Goal: Book appointment/travel/reservation

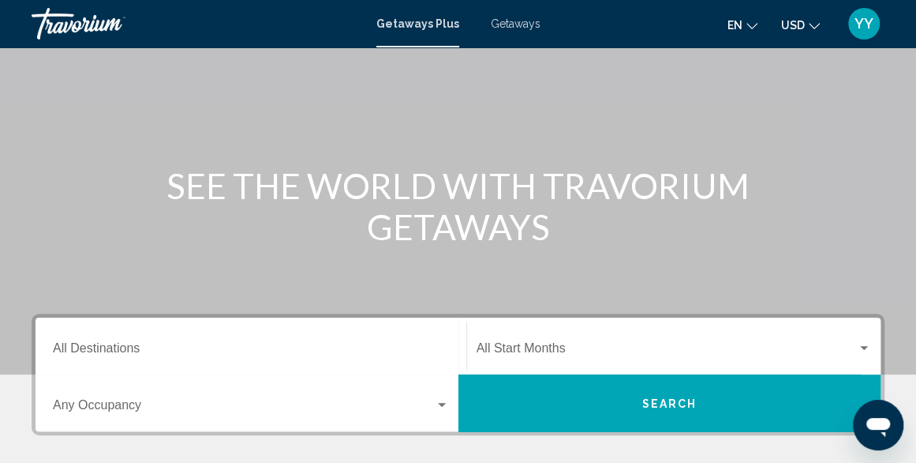
scroll to position [101, 0]
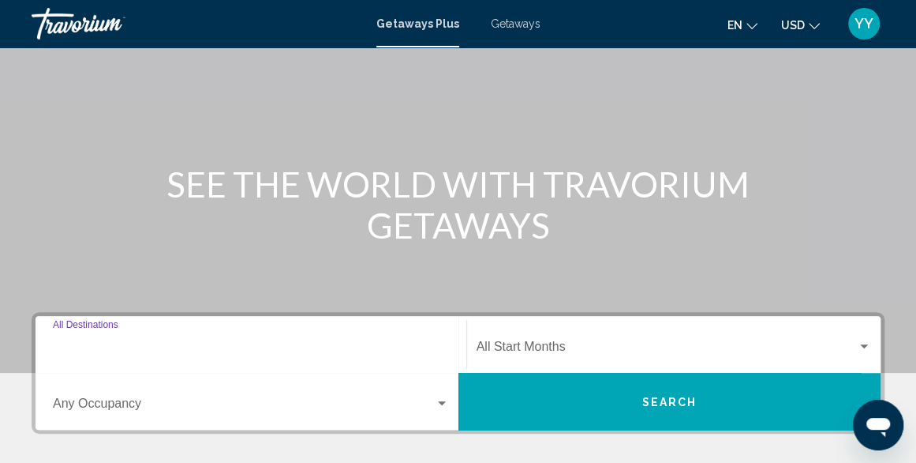
click at [164, 353] on input "Destination All Destinations" at bounding box center [251, 350] width 396 height 14
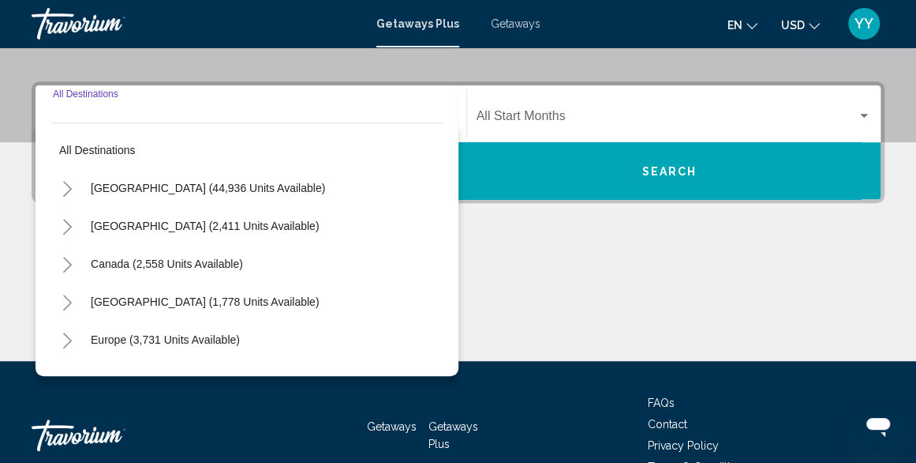
scroll to position [361, 0]
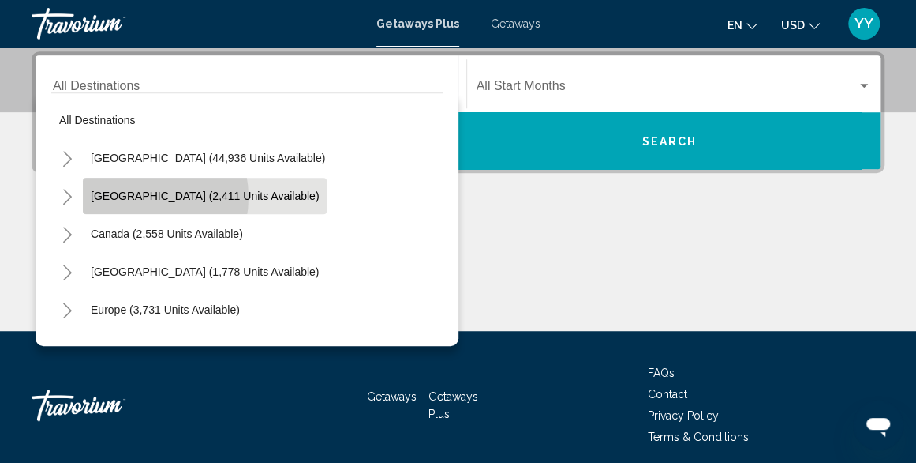
click at [133, 197] on span "[GEOGRAPHIC_DATA] (2,411 units available)" at bounding box center [205, 195] width 228 height 13
type input "**********"
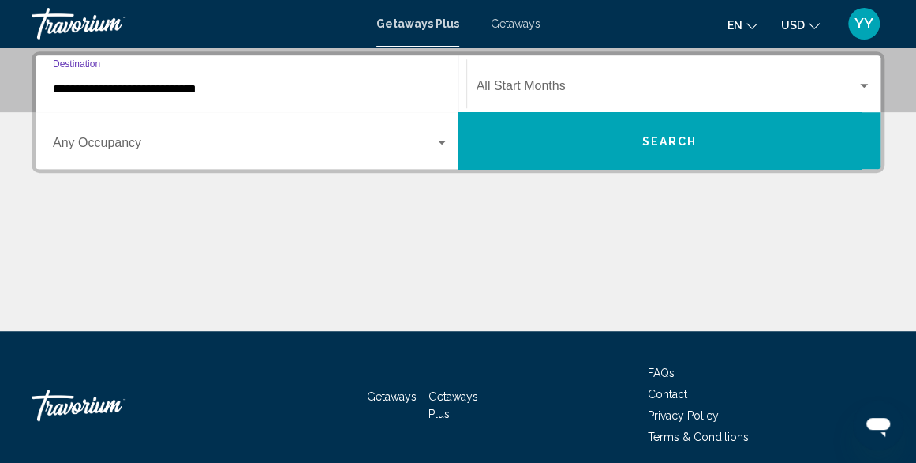
click at [582, 86] on span "Search widget" at bounding box center [667, 89] width 381 height 14
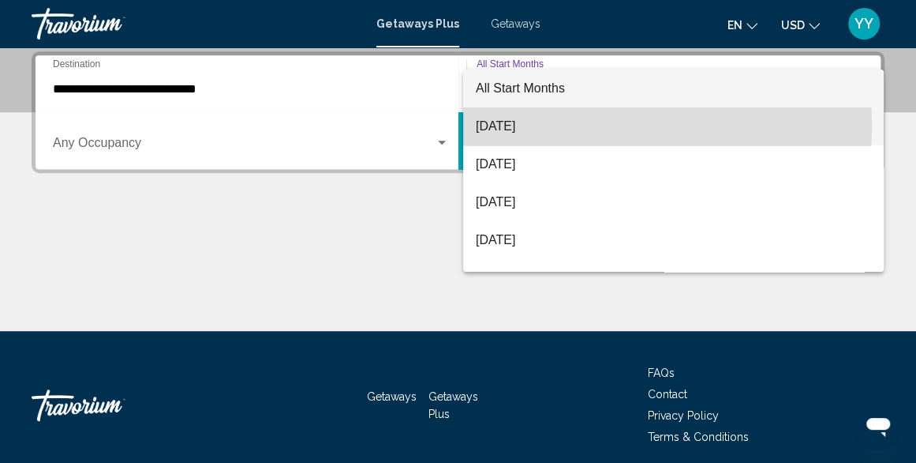
click at [558, 125] on span "[DATE]" at bounding box center [673, 126] width 395 height 38
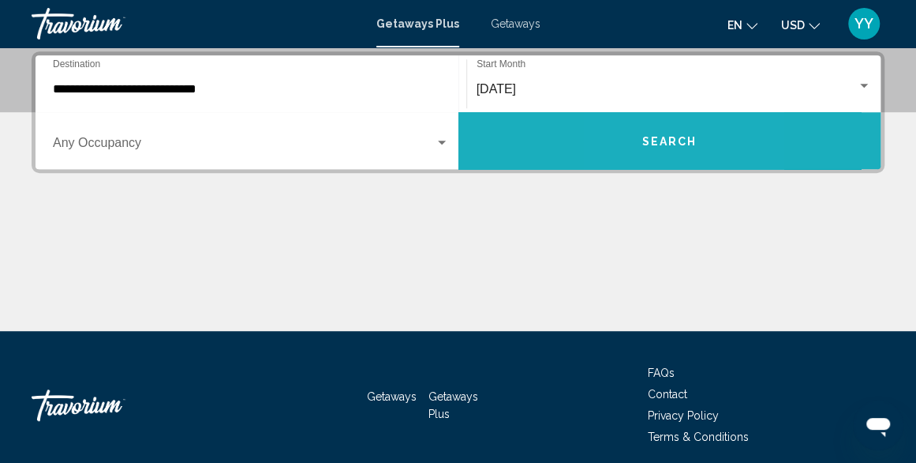
click at [632, 132] on button "Search" at bounding box center [670, 140] width 423 height 57
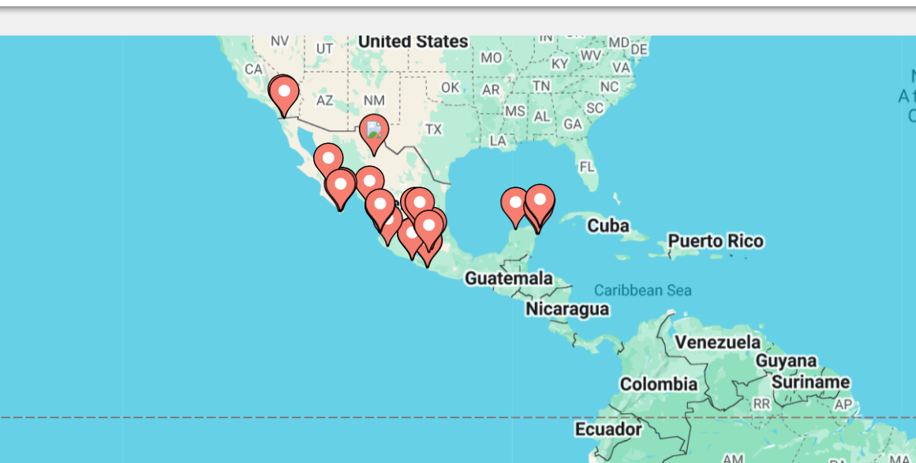
drag, startPoint x: 313, startPoint y: 289, endPoint x: 541, endPoint y: 107, distance: 292.6
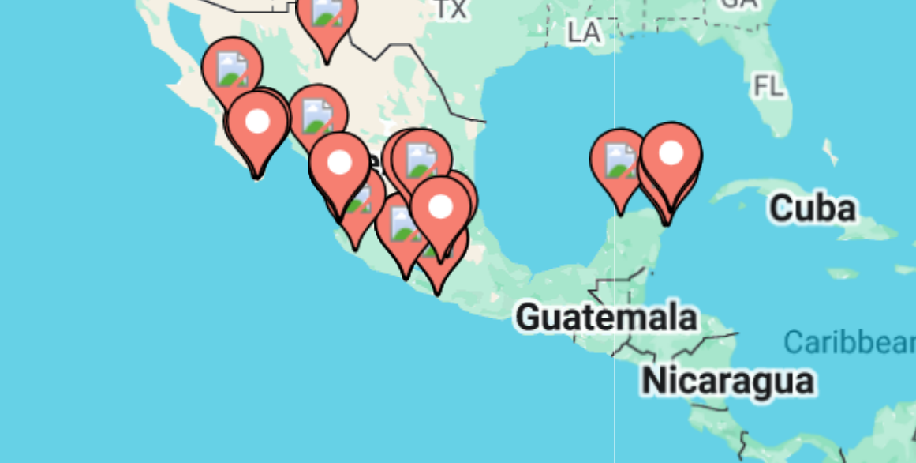
drag, startPoint x: 285, startPoint y: 286, endPoint x: 238, endPoint y: 305, distance: 51.0
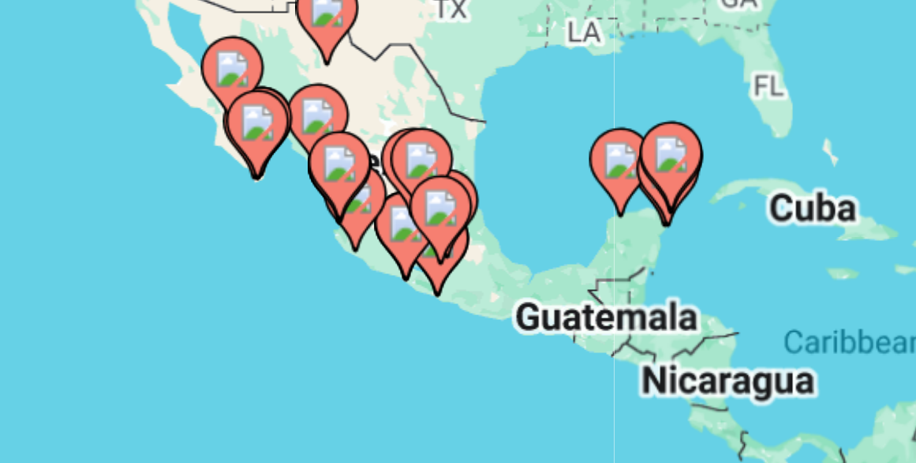
click at [238, 305] on div "To activate drag with keyboard, press Alt + Enter. Once in keyboard drag state,…" at bounding box center [458, 395] width 853 height 474
click at [301, 245] on image "Main content" at bounding box center [299, 244] width 9 height 9
click at [301, 245] on div "To activate drag with keyboard, press Alt + Enter. Once in keyboard drag state,…" at bounding box center [458, 395] width 853 height 474
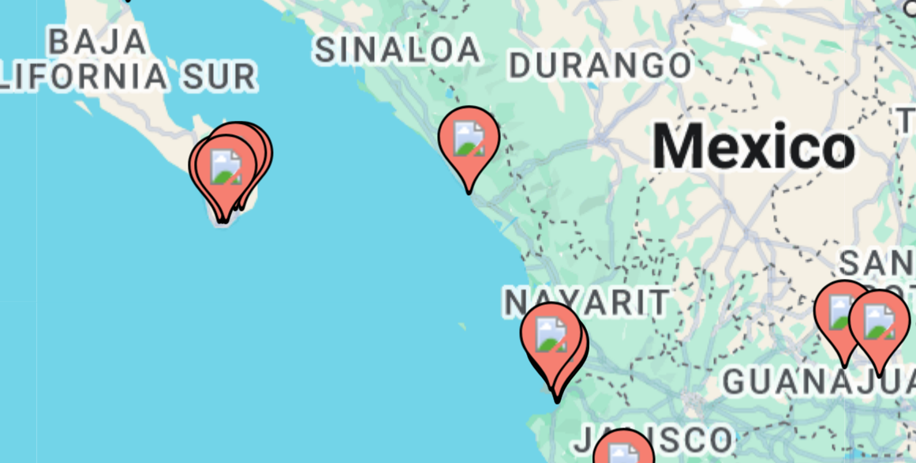
drag, startPoint x: 300, startPoint y: 294, endPoint x: 278, endPoint y: 223, distance: 75.1
click at [278, 223] on div "To activate drag with keyboard, press Alt + Enter. Once in keyboard drag state,…" at bounding box center [458, 395] width 853 height 474
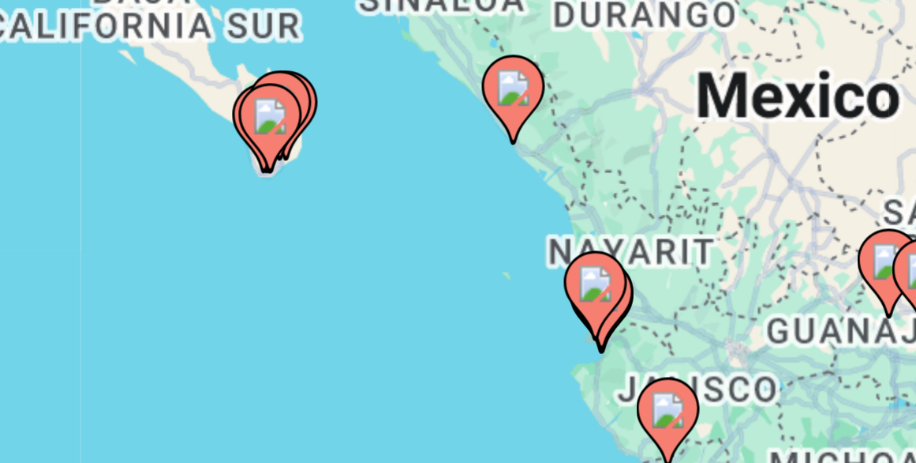
drag, startPoint x: 326, startPoint y: 270, endPoint x: 336, endPoint y: 256, distance: 17.5
click at [336, 256] on div "To activate drag with keyboard, press Alt + Enter. Once in keyboard drag state,…" at bounding box center [458, 395] width 853 height 474
click at [289, 245] on image "Main content" at bounding box center [287, 244] width 9 height 9
type input "**********"
click at [289, 245] on div "To activate drag with keyboard, press Alt + Enter. Once in keyboard drag state,…" at bounding box center [458, 395] width 853 height 474
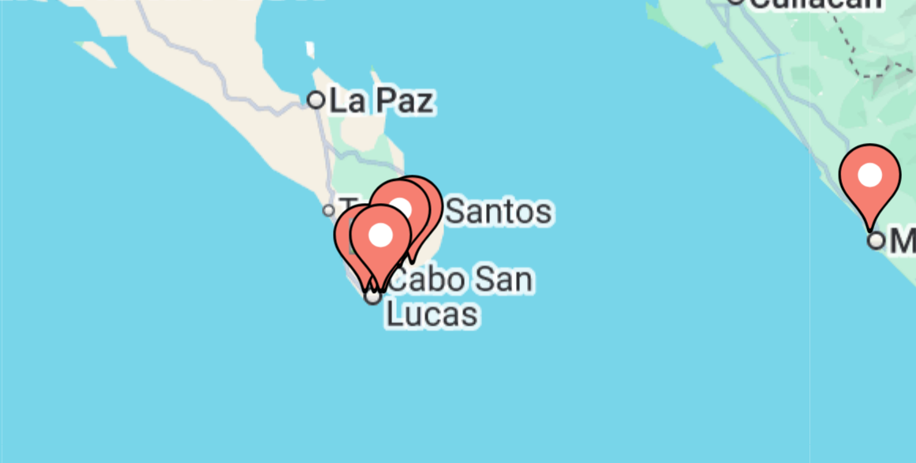
click at [316, 278] on image "Main content" at bounding box center [315, 274] width 9 height 9
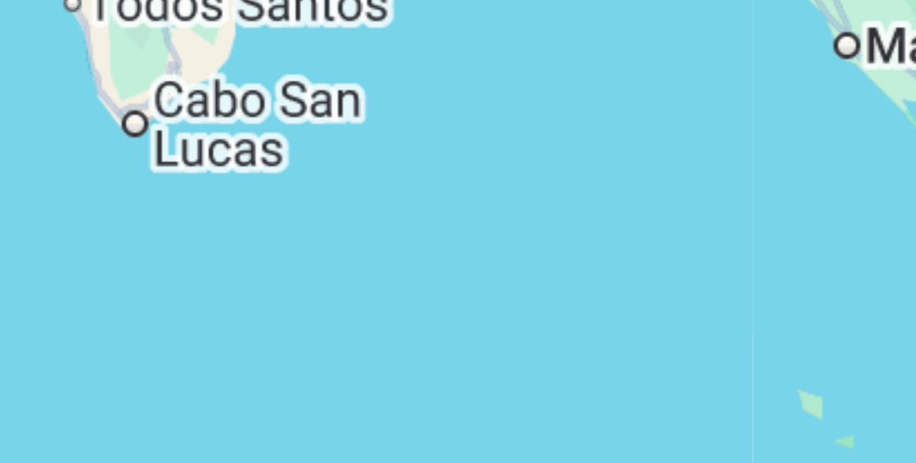
click at [316, 278] on div "To activate drag with keyboard, press Alt + Enter. Once in keyboard drag state,…" at bounding box center [458, 395] width 853 height 474
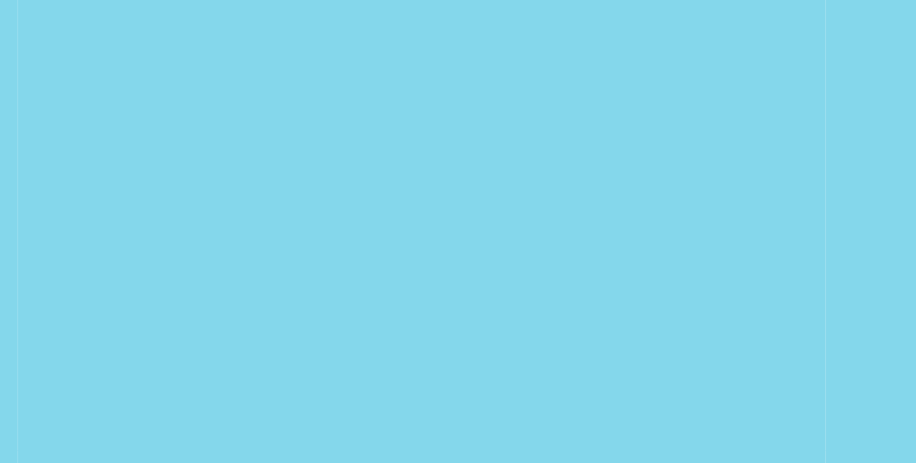
drag, startPoint x: 317, startPoint y: 278, endPoint x: 389, endPoint y: 285, distance: 72.2
click at [389, 285] on div "To activate drag with keyboard, press Alt + Enter. Once in keyboard drag state,…" at bounding box center [458, 395] width 853 height 474
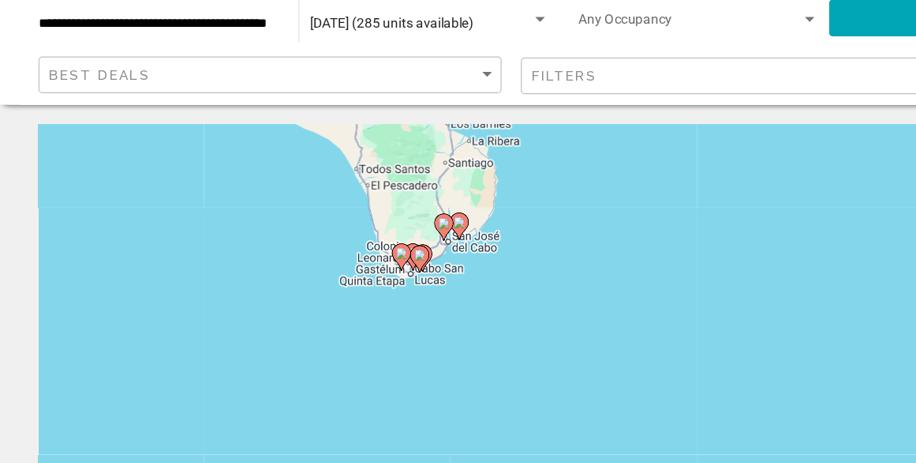
drag, startPoint x: 389, startPoint y: 285, endPoint x: 705, endPoint y: 387, distance: 331.7
click at [705, 387] on div "To activate drag with keyboard, press Alt + Enter. Once in keyboard drag state,…" at bounding box center [458, 395] width 853 height 474
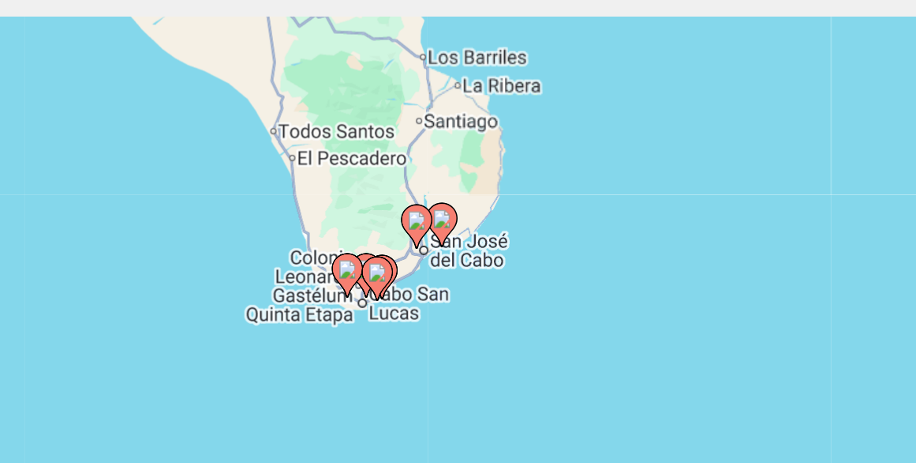
drag, startPoint x: 487, startPoint y: 285, endPoint x: 557, endPoint y: 305, distance: 73.0
click at [557, 305] on div "To activate drag with keyboard, press Alt + Enter. Once in keyboard drag state,…" at bounding box center [458, 395] width 853 height 474
click at [401, 283] on image "Main content" at bounding box center [401, 285] width 9 height 9
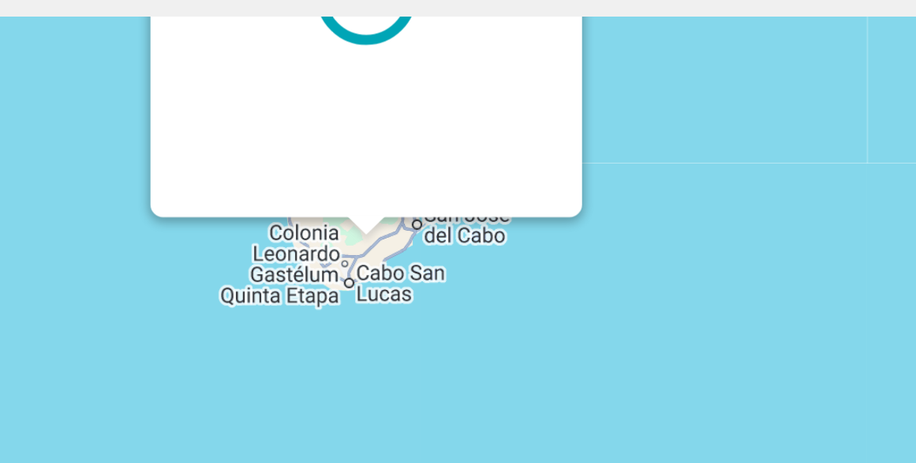
click at [401, 283] on div "Main content" at bounding box center [458, 395] width 853 height 474
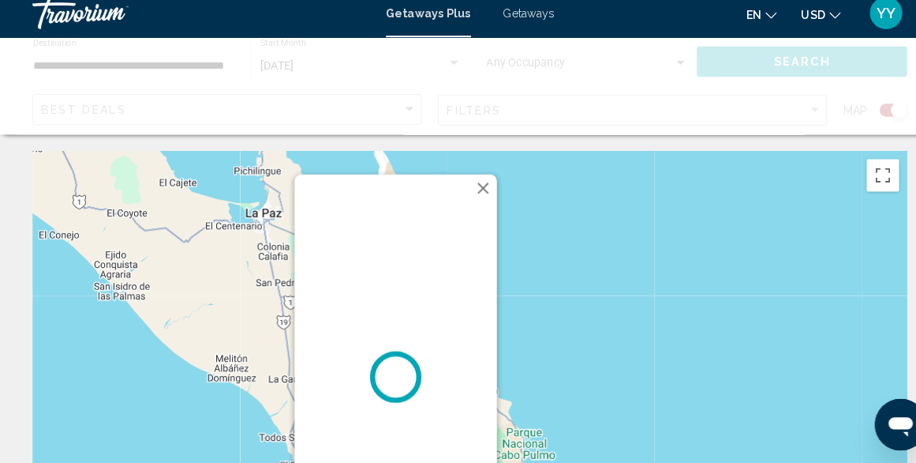
scroll to position [5, 0]
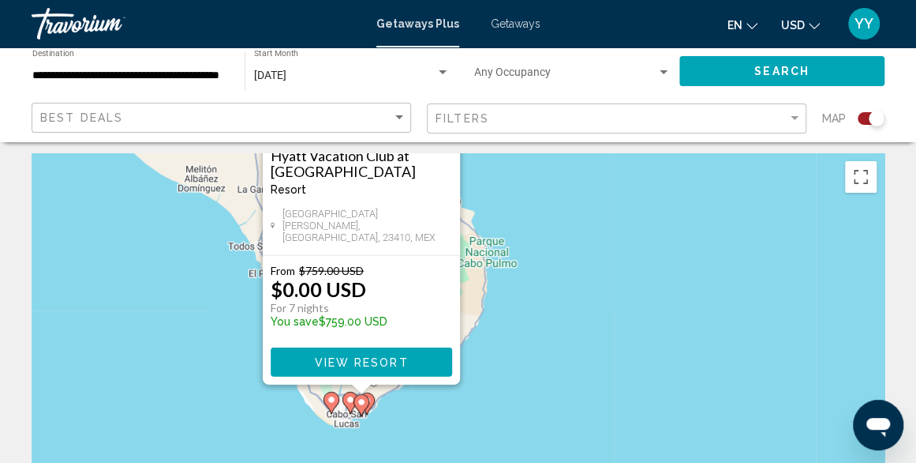
drag, startPoint x: 511, startPoint y: 257, endPoint x: 574, endPoint y: 28, distance: 238.0
click at [574, 28] on div "**********" at bounding box center [458, 226] width 916 height 463
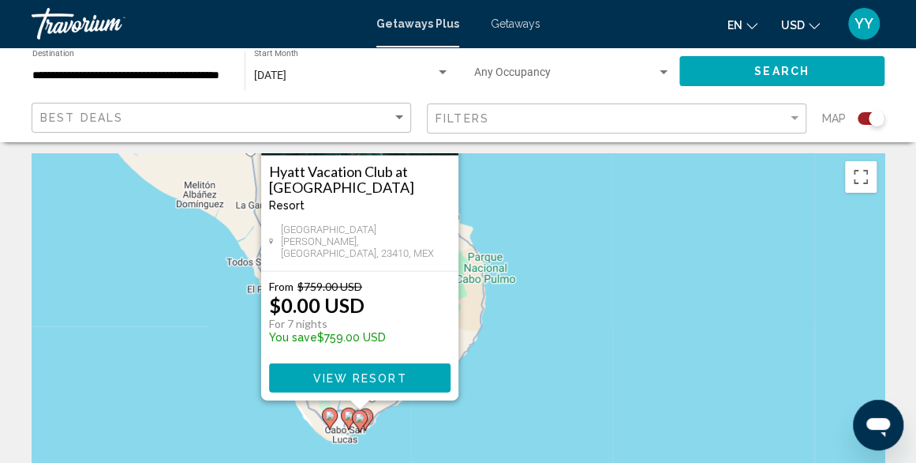
click at [399, 377] on span "View Resort" at bounding box center [360, 378] width 94 height 13
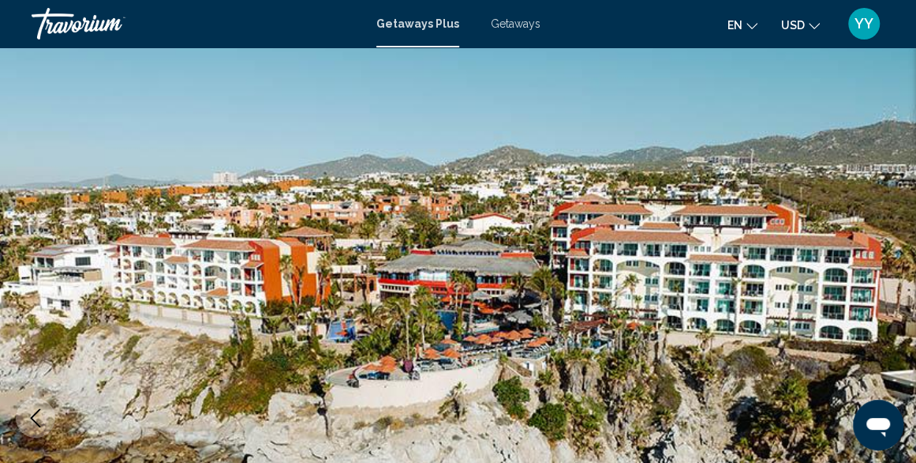
scroll to position [191, 0]
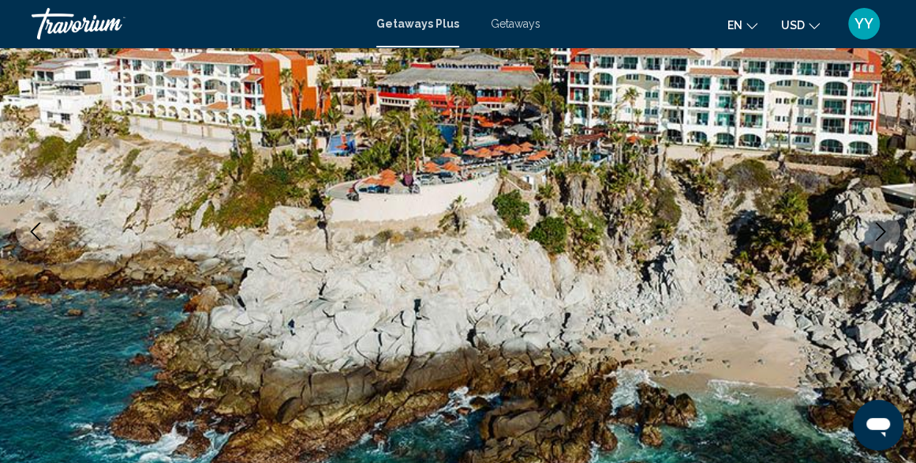
click at [886, 225] on icon "Next image" at bounding box center [880, 231] width 19 height 19
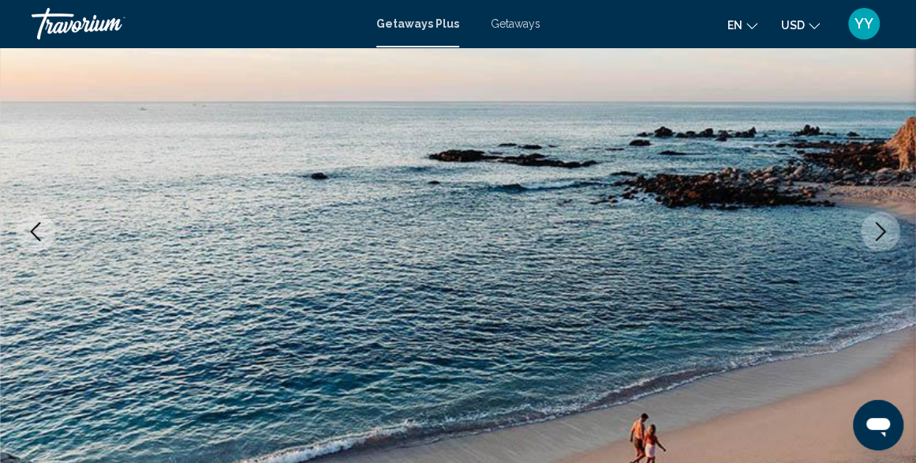
click at [31, 231] on icon "Previous image" at bounding box center [36, 231] width 10 height 19
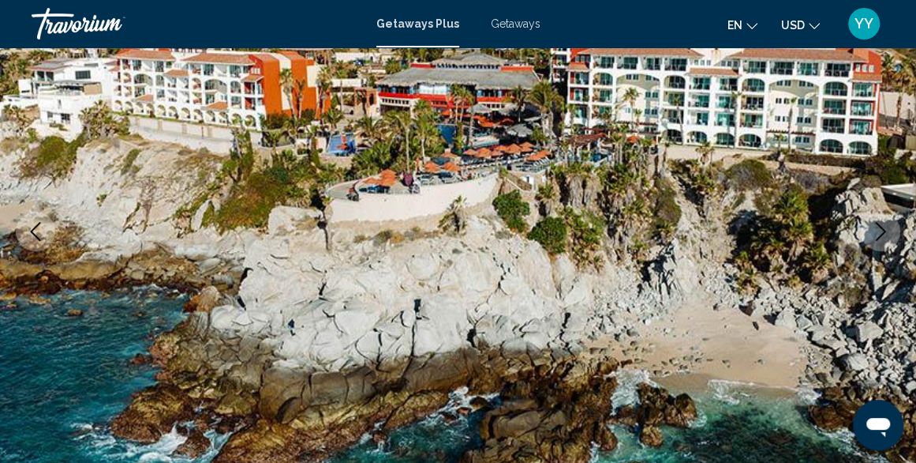
click at [879, 225] on icon "Next image" at bounding box center [880, 231] width 19 height 19
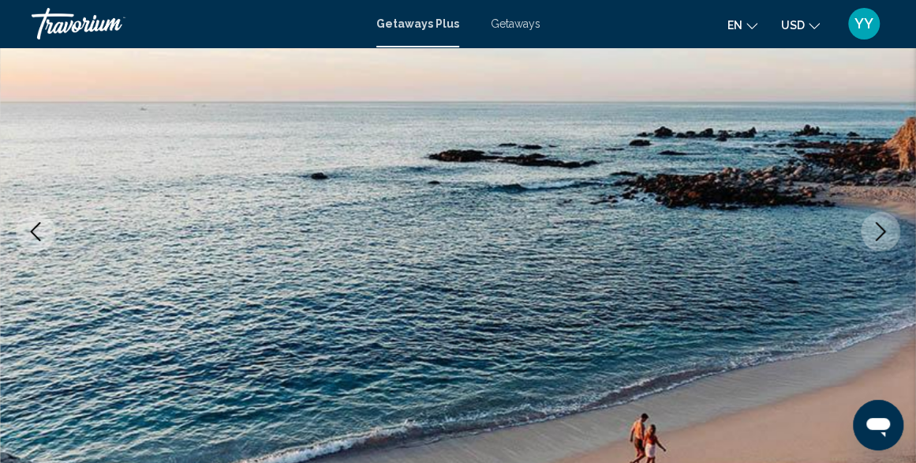
click at [879, 225] on icon "Next image" at bounding box center [880, 231] width 19 height 19
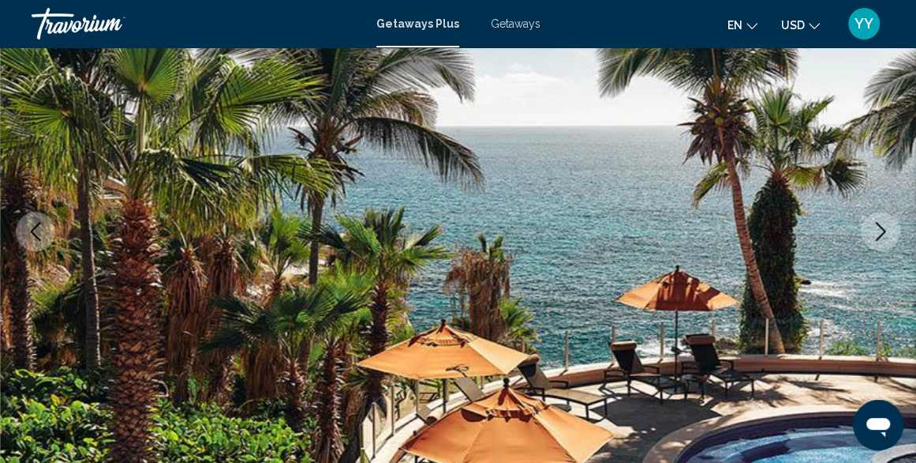
click at [878, 230] on icon "Next image" at bounding box center [880, 231] width 19 height 19
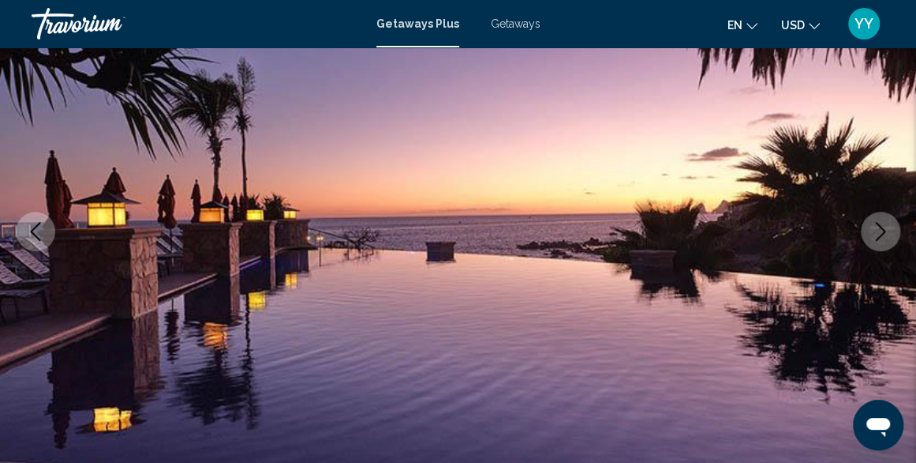
click at [878, 230] on icon "Next image" at bounding box center [880, 231] width 19 height 19
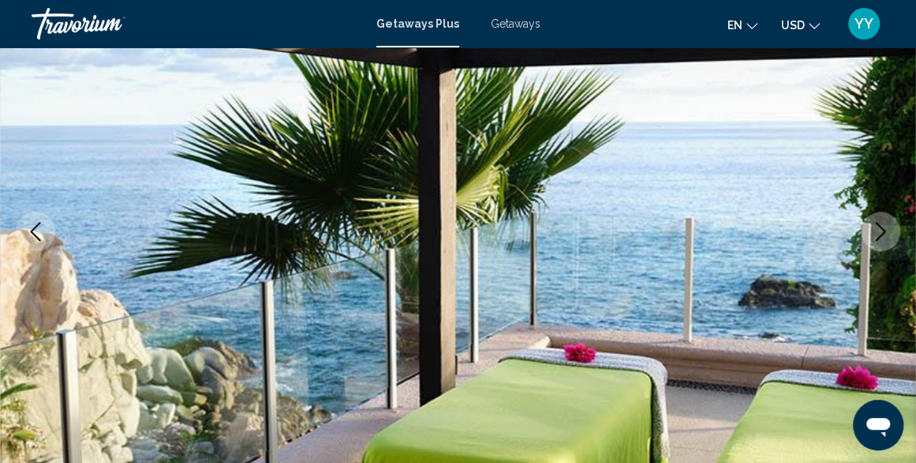
click at [32, 236] on icon "Previous image" at bounding box center [35, 231] width 19 height 19
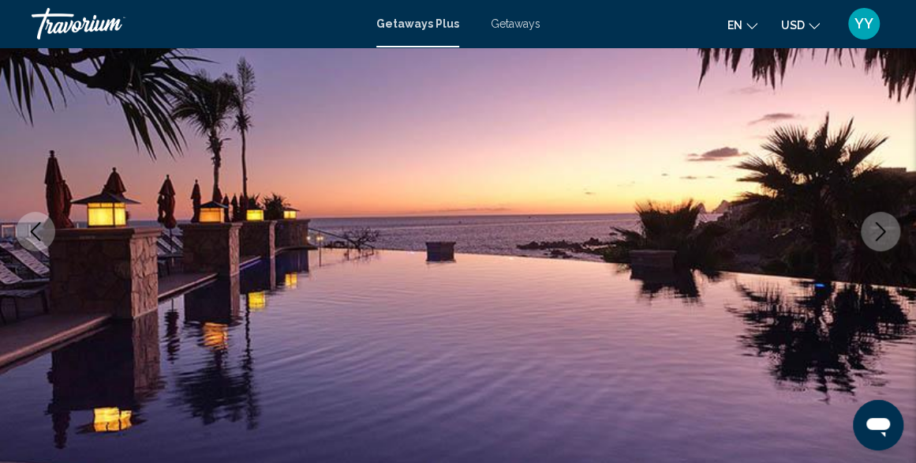
click at [889, 238] on icon "Next image" at bounding box center [880, 231] width 19 height 19
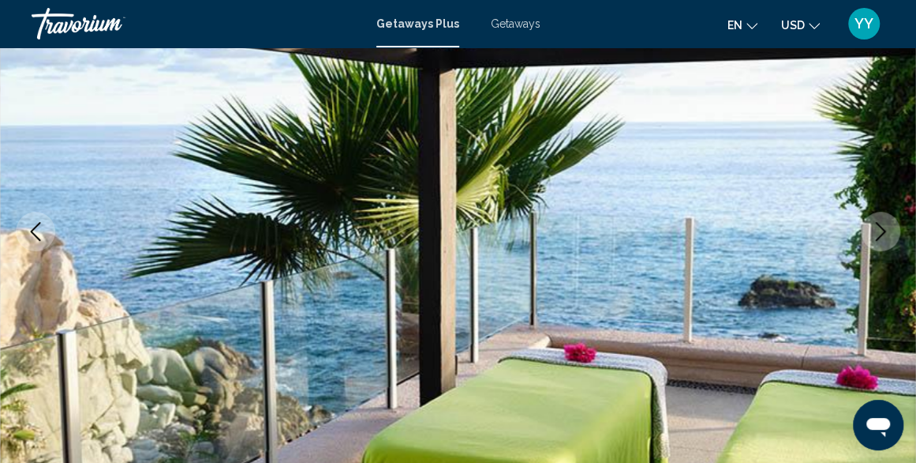
click at [889, 238] on icon "Next image" at bounding box center [880, 231] width 19 height 19
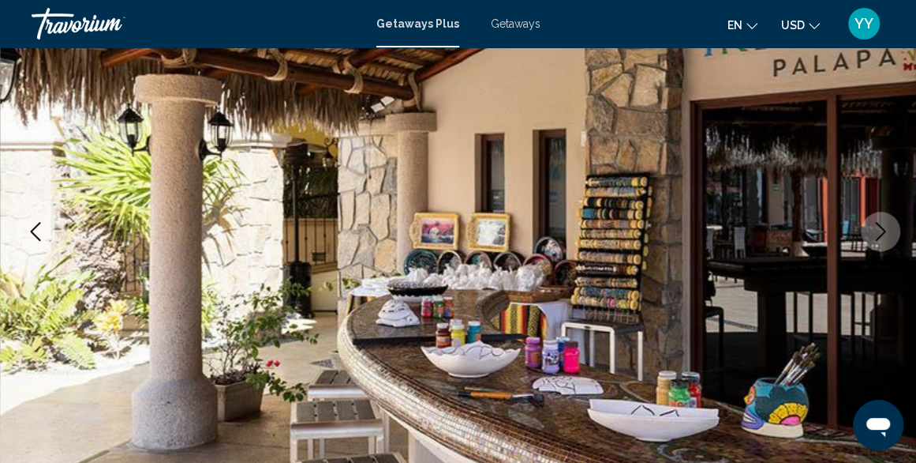
click at [889, 238] on icon "Next image" at bounding box center [880, 231] width 19 height 19
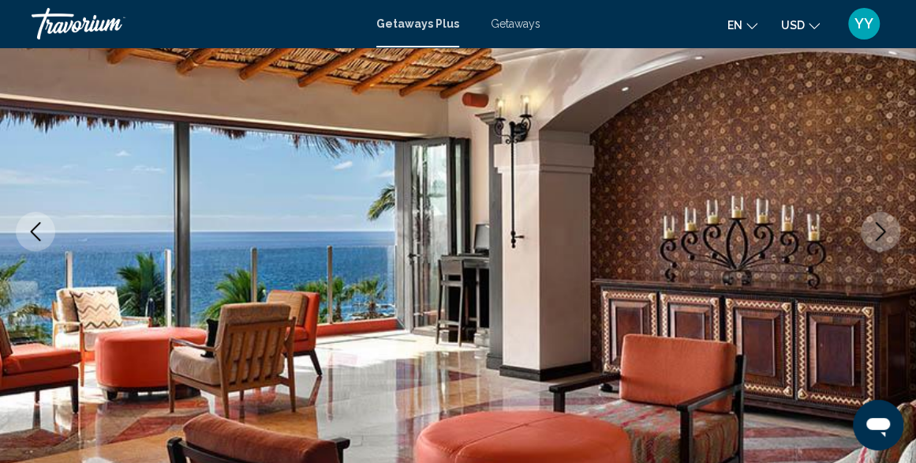
click at [889, 238] on icon "Next image" at bounding box center [880, 231] width 19 height 19
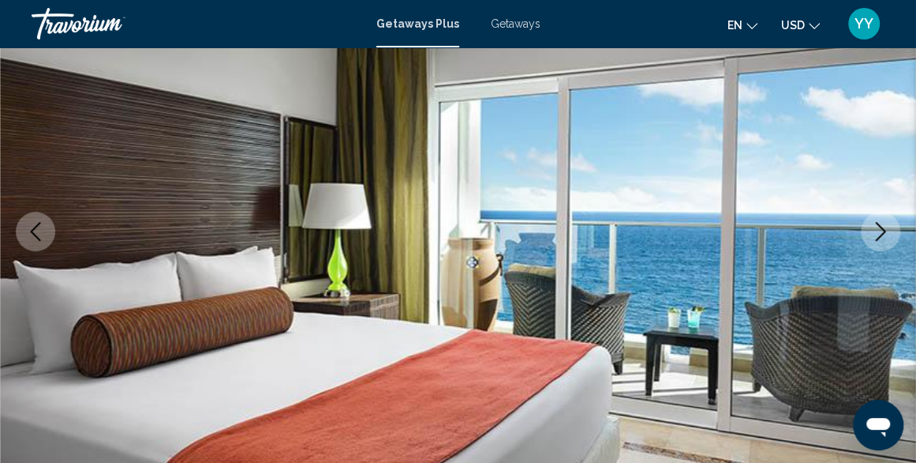
click at [889, 238] on icon "Next image" at bounding box center [880, 231] width 19 height 19
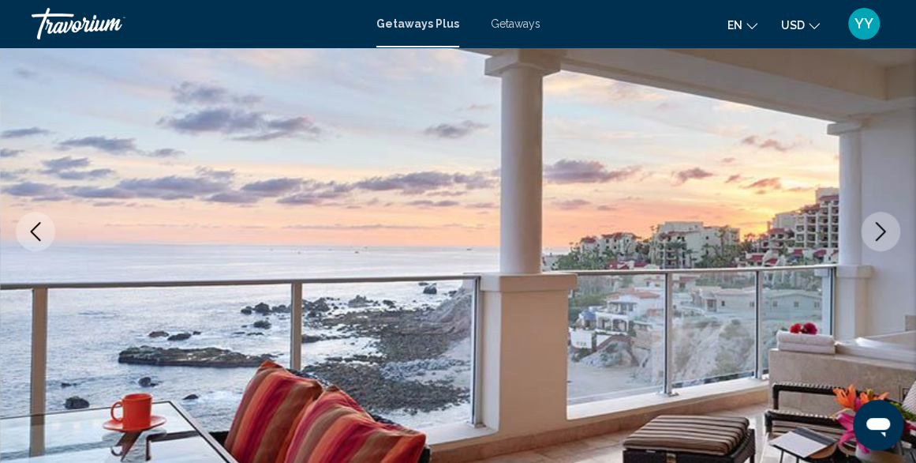
click at [889, 238] on icon "Next image" at bounding box center [880, 231] width 19 height 19
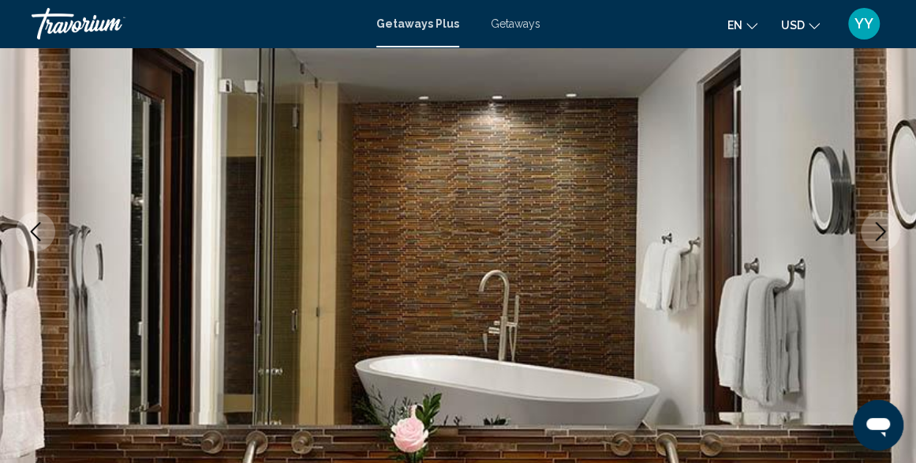
click at [878, 227] on icon "Next image" at bounding box center [880, 231] width 19 height 19
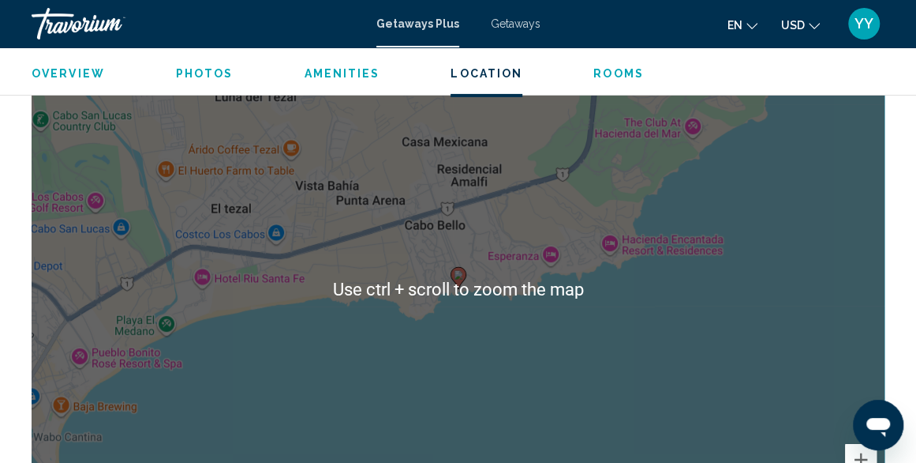
scroll to position [2384, 0]
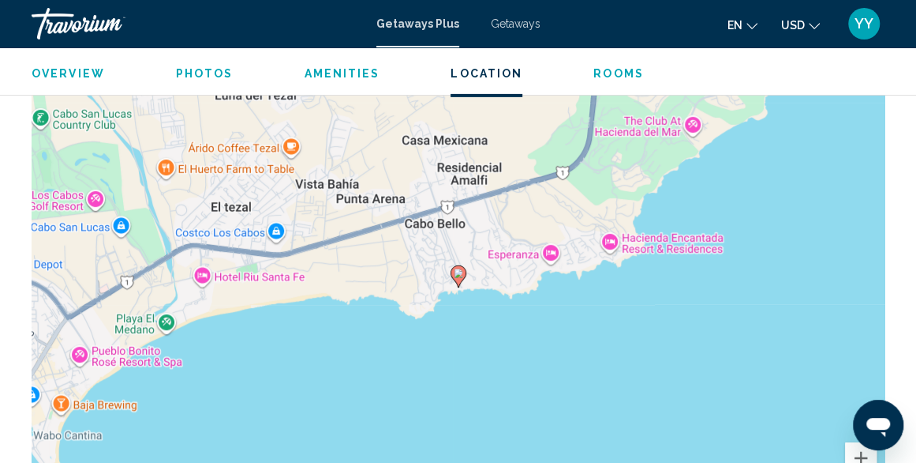
click at [711, 353] on div "To activate drag with keyboard, press Alt + Enter. Once in keyboard drag state,…" at bounding box center [458, 288] width 853 height 474
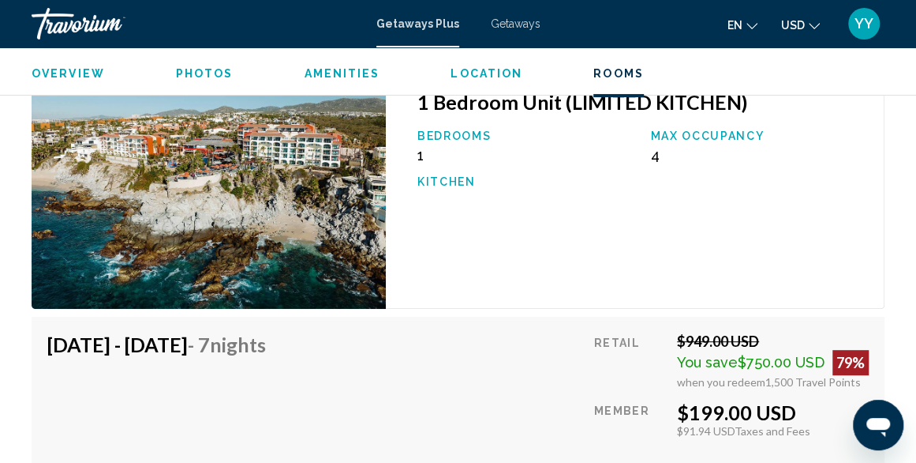
scroll to position [2920, 0]
